Goal: Use online tool/utility: Utilize a website feature to perform a specific function

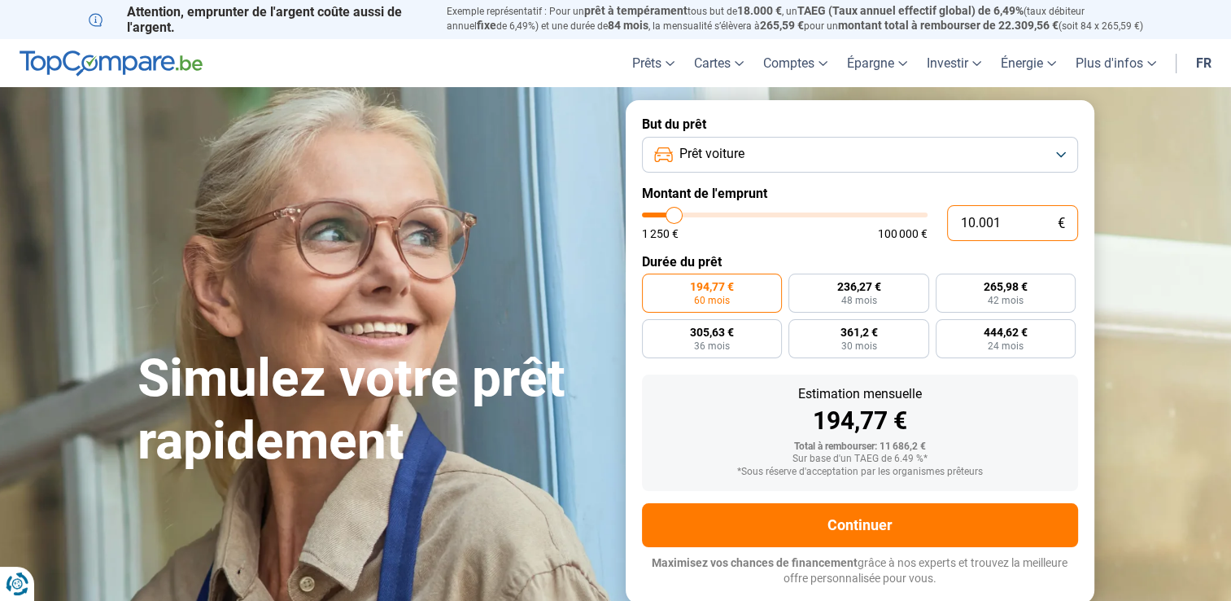
drag, startPoint x: 1013, startPoint y: 225, endPoint x: 795, endPoint y: 225, distance: 217.3
click at [795, 225] on div "10.001 € 1 250 € 100 000 €" at bounding box center [860, 223] width 436 height 36
type input "1"
type input "1250"
type input "15"
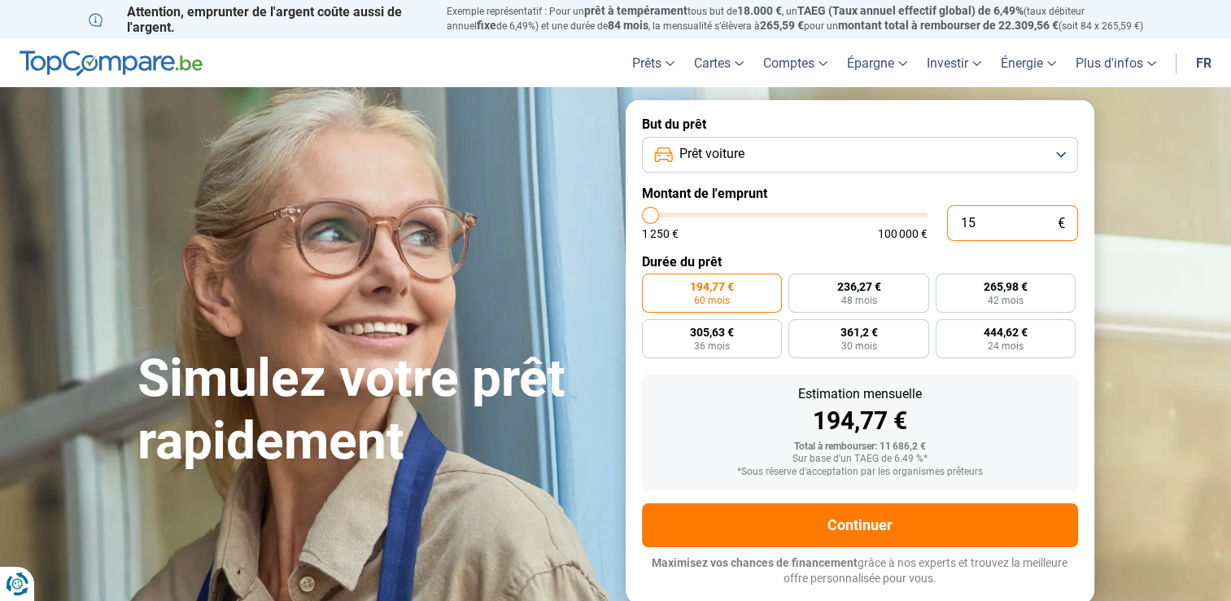
type input "1250"
type input "152"
type input "1250"
type input "1.524"
type input "1500"
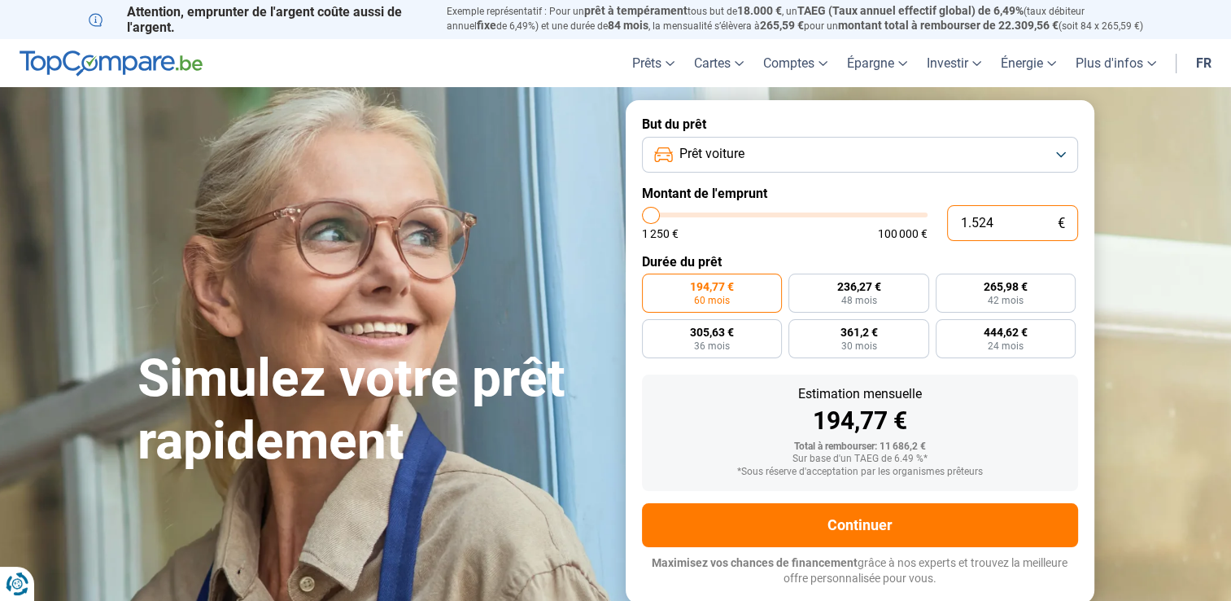
type input "15.249"
type input "15250"
radio input "false"
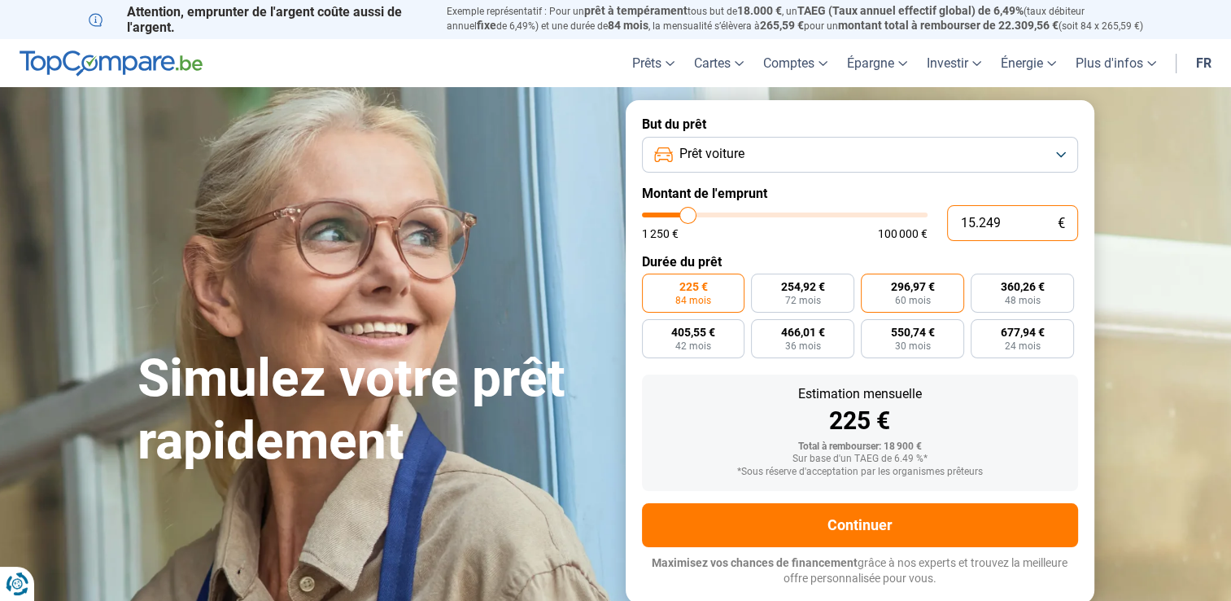
type input "1.524"
type input "1500"
type input "152"
type input "1250"
type input "15"
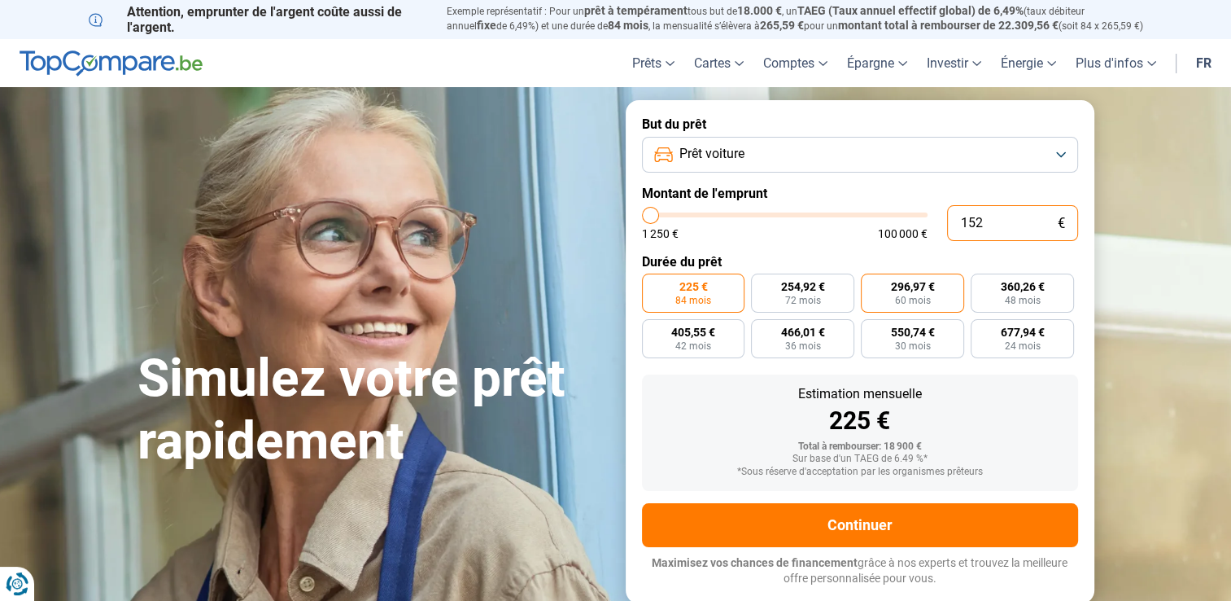
type input "1250"
type input "150"
type input "1250"
type input "1.500"
type input "1500"
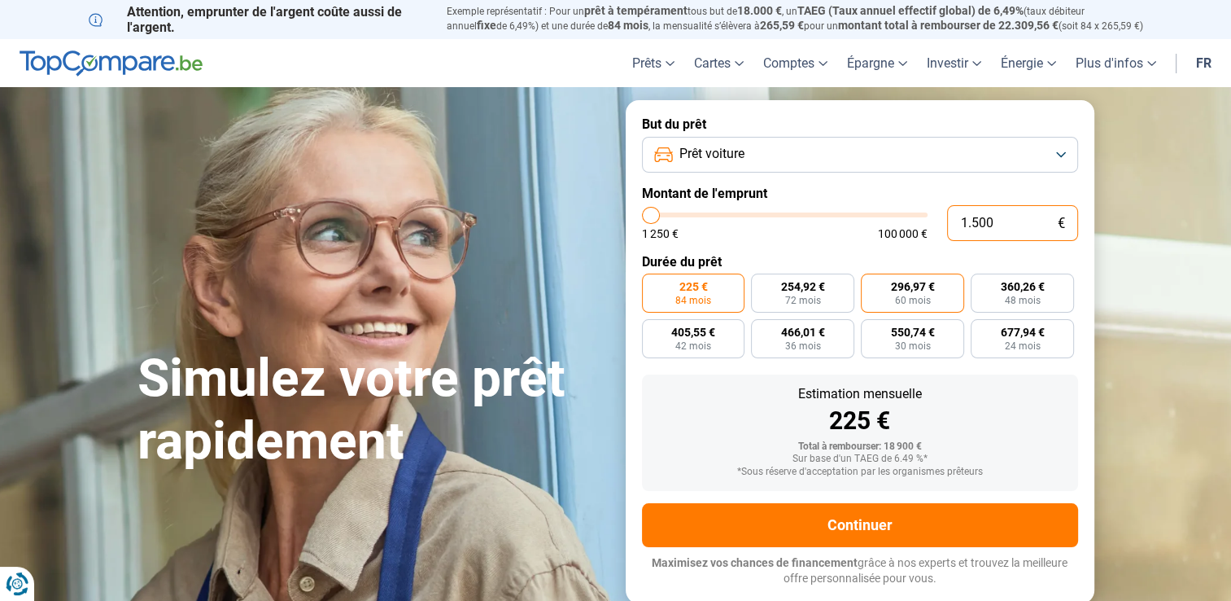
type input "15.000"
type input "15000"
radio input "true"
